Goal: Transaction & Acquisition: Obtain resource

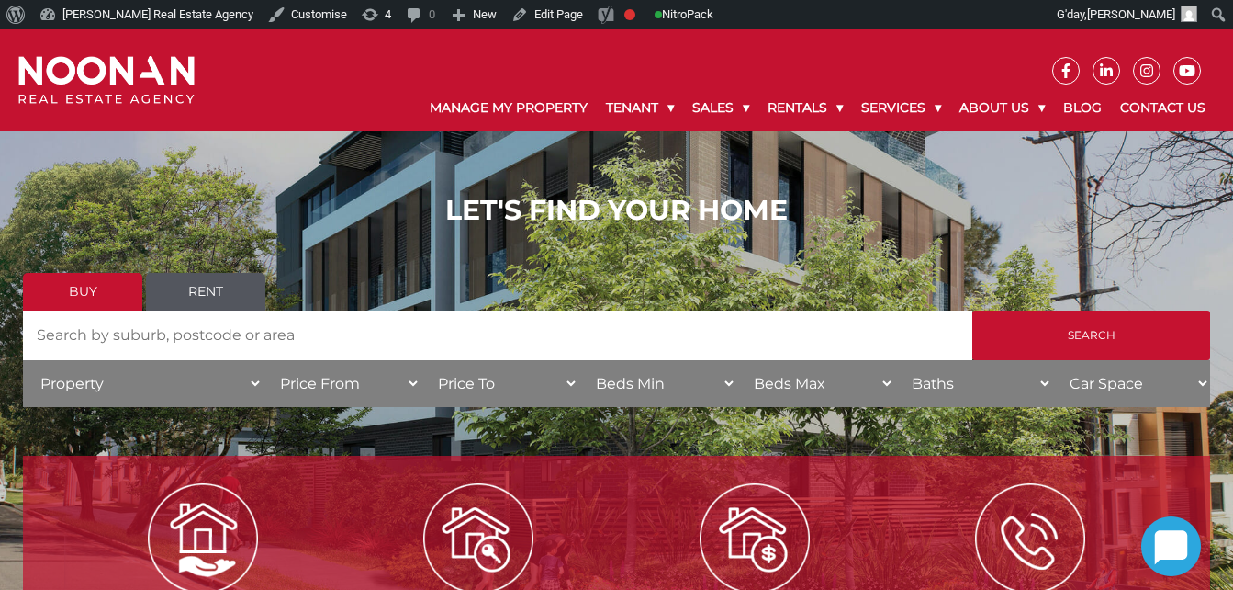
scroll to position [54, 0]
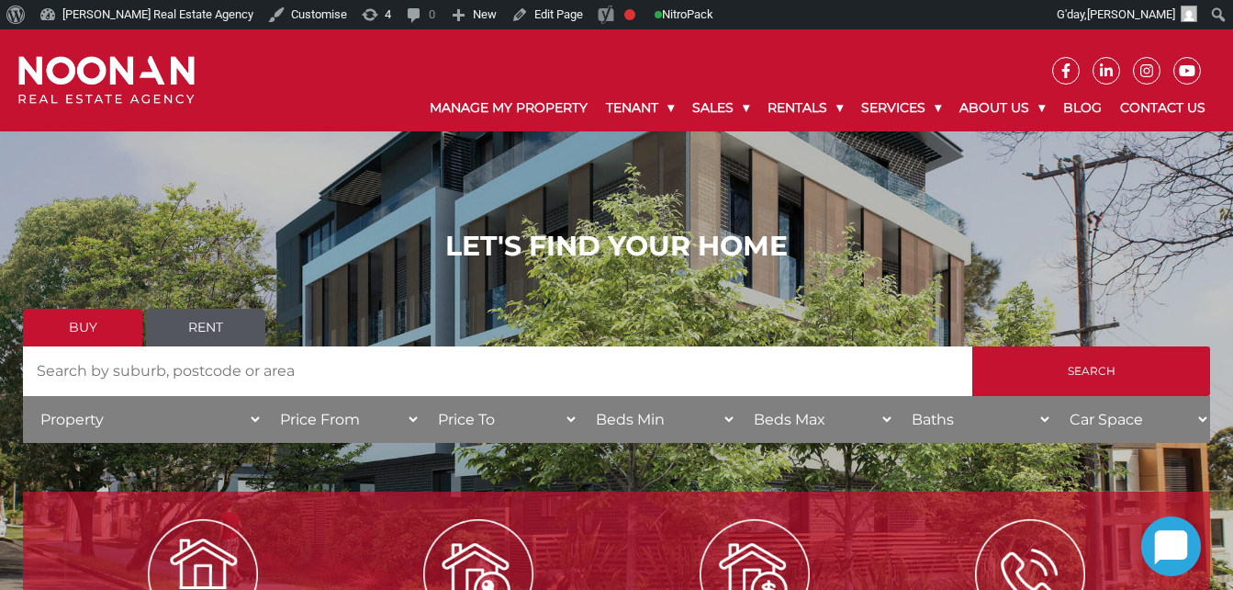
click at [82, 367] on input "Search by Address" at bounding box center [498, 371] width 950 height 50
type input "[STREET_ADDRESS]"
click at [973, 346] on input "Search" at bounding box center [1092, 371] width 238 height 50
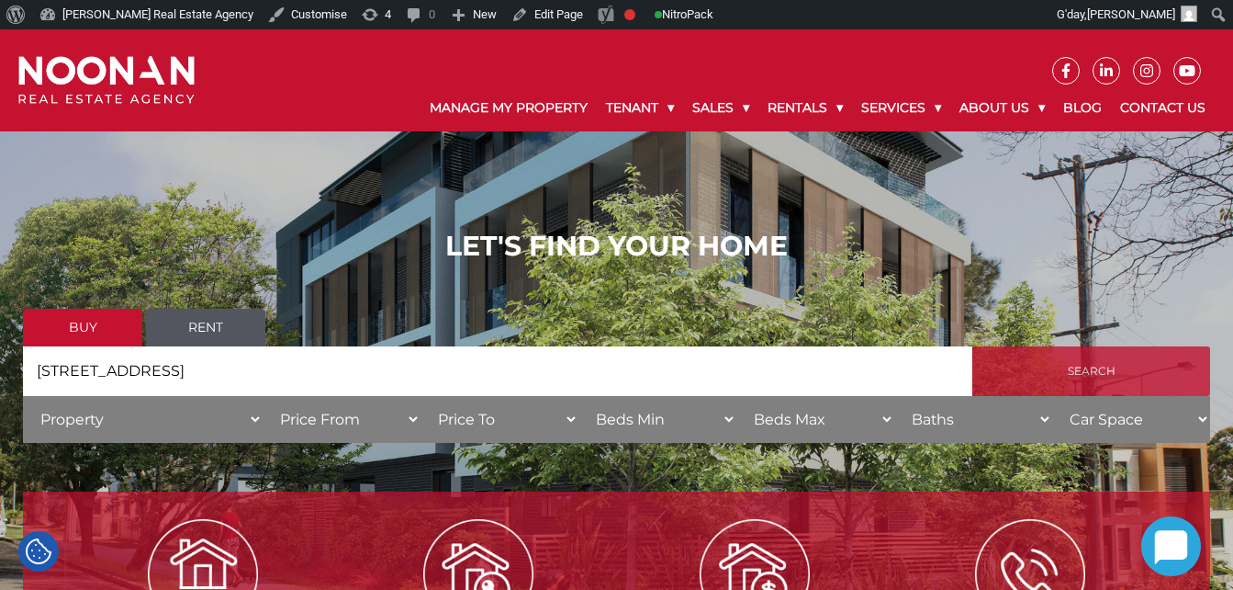
click at [1069, 360] on input "Search" at bounding box center [1092, 371] width 238 height 50
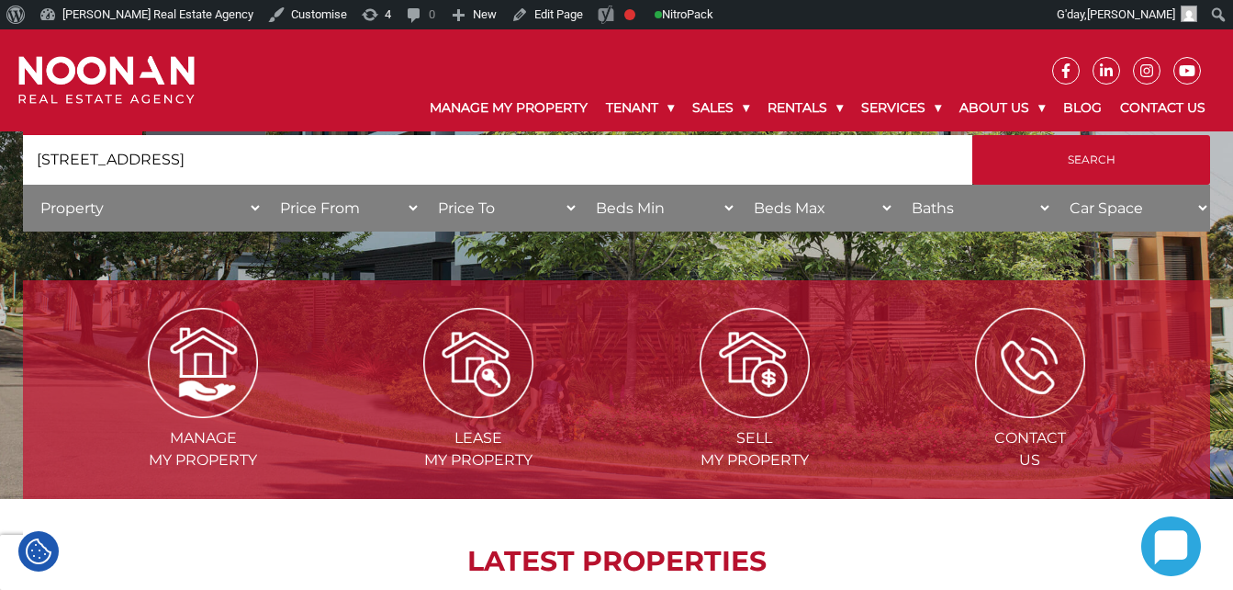
scroll to position [108, 0]
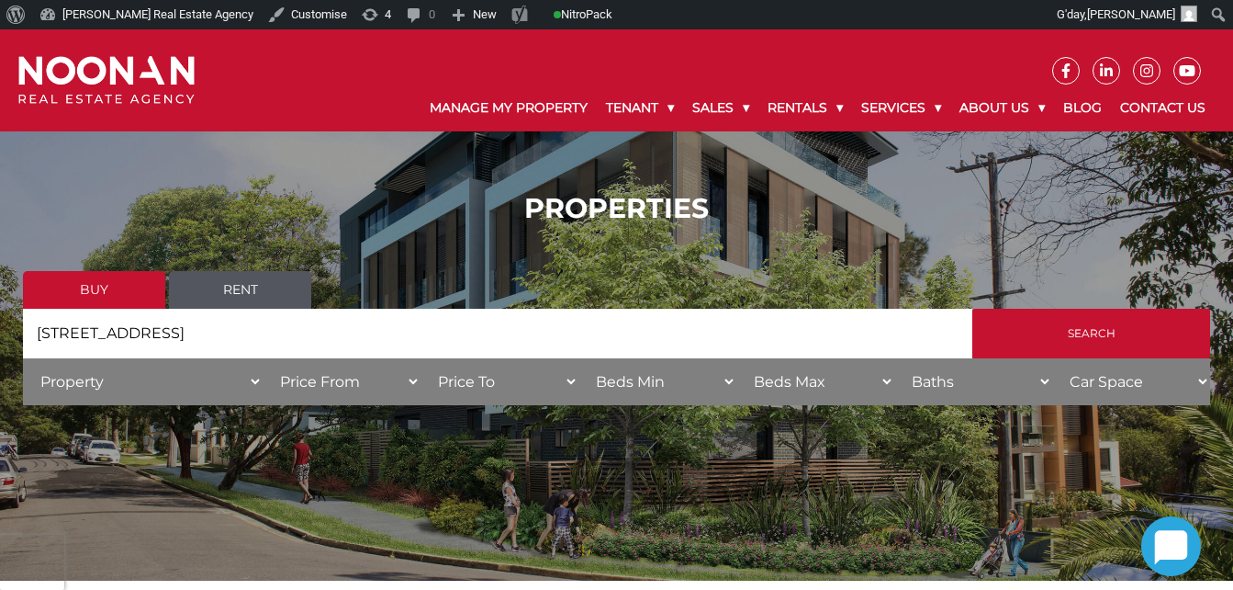
click at [236, 292] on link "Rent" at bounding box center [240, 290] width 142 height 38
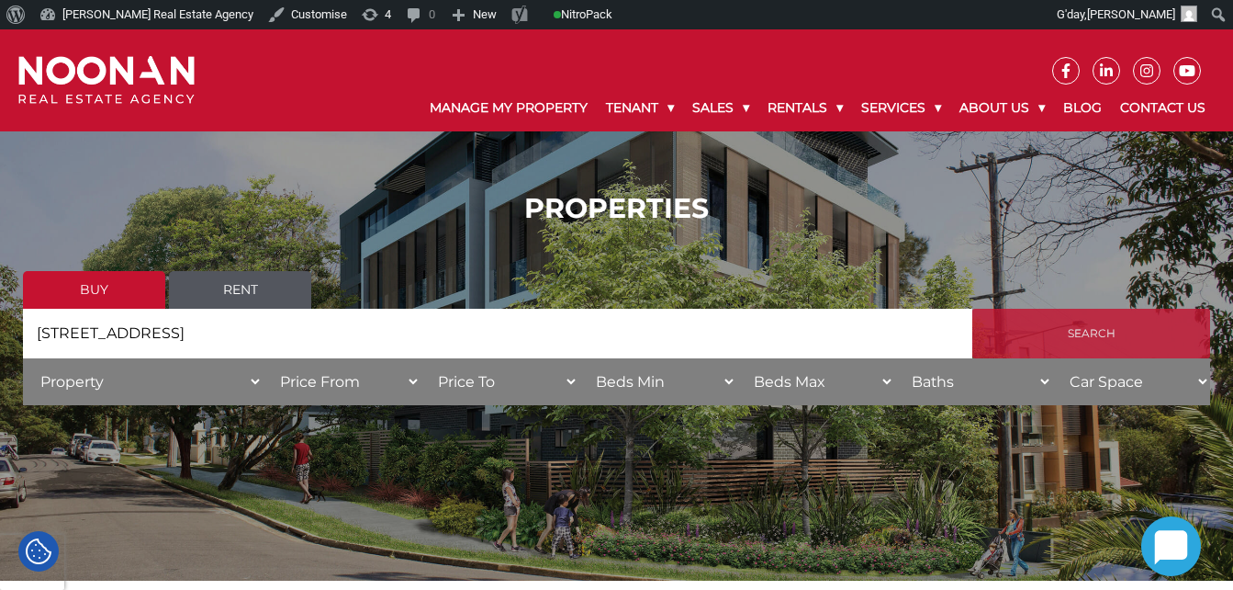
click at [1059, 333] on input "Search" at bounding box center [1092, 334] width 238 height 50
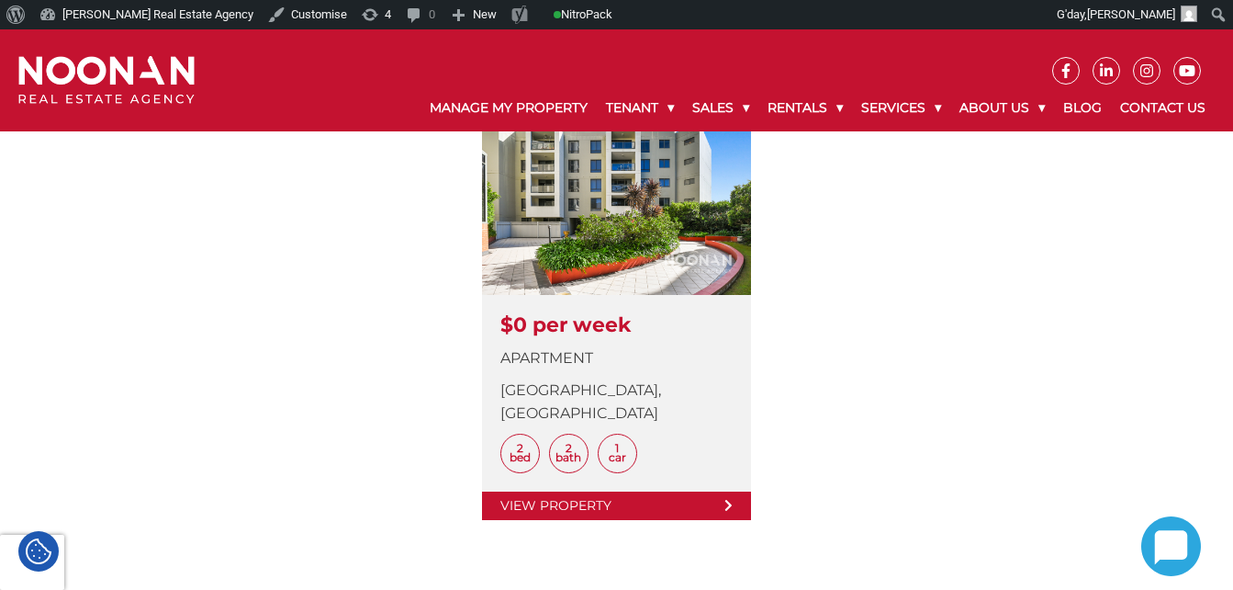
scroll to position [566, 0]
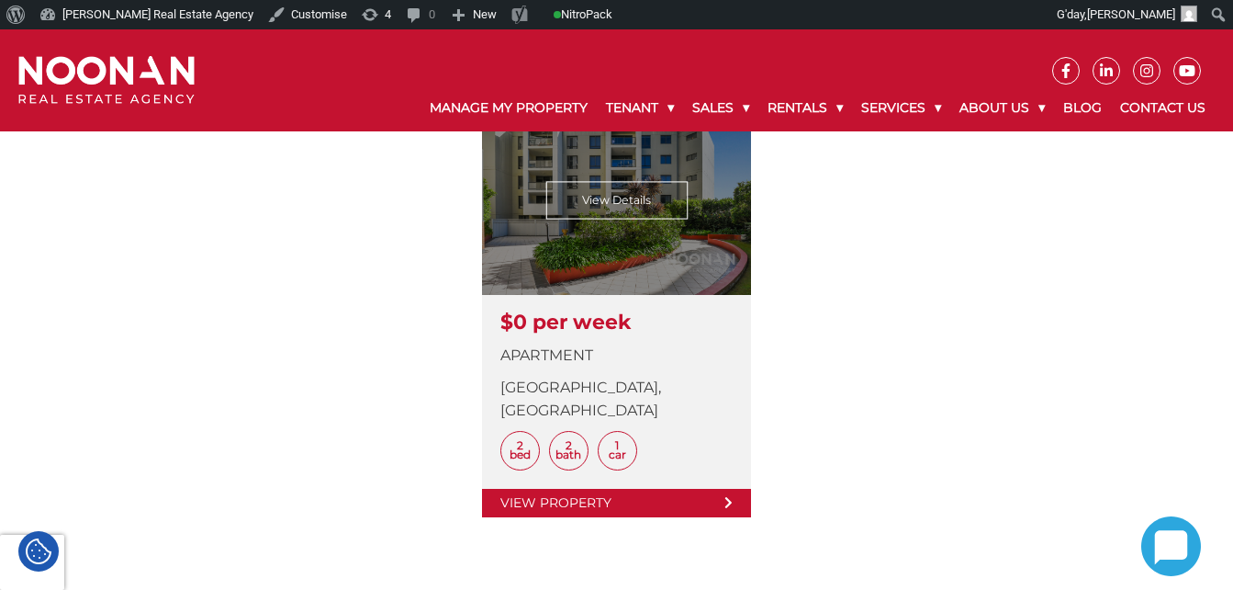
click at [711, 480] on link at bounding box center [616, 312] width 269 height 409
